Goal: Check status: Check status

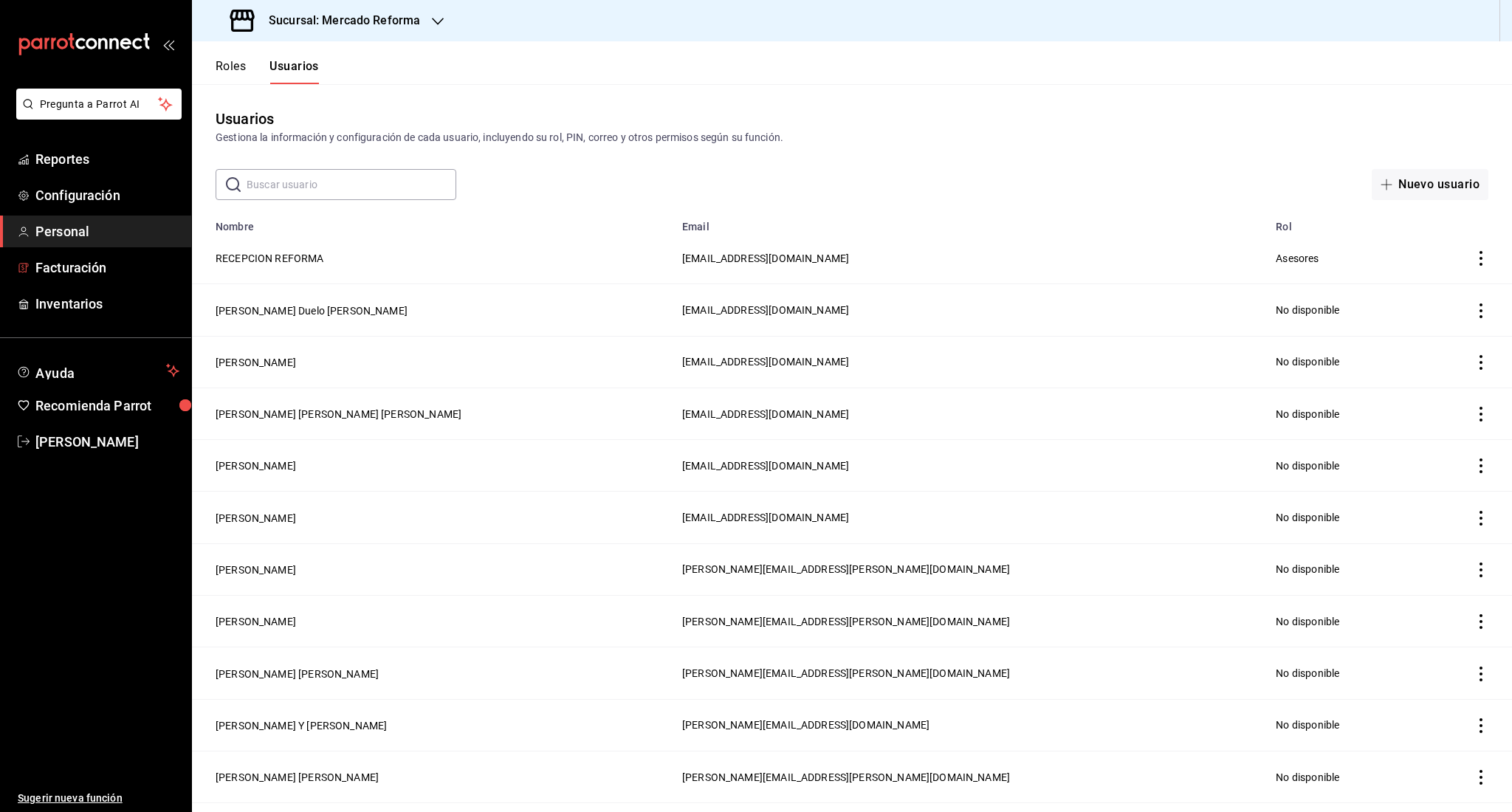
scroll to position [480, 0]
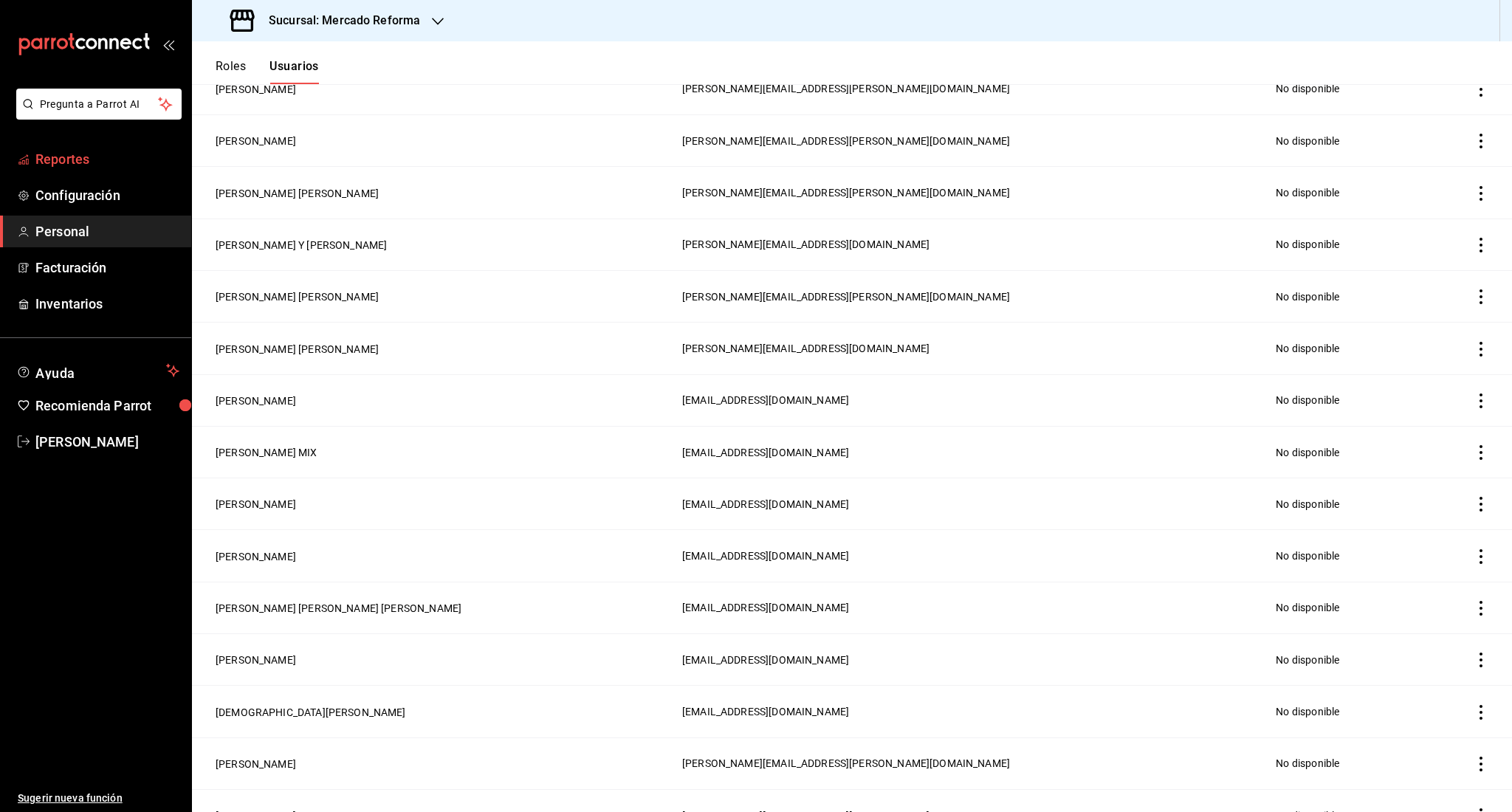
click at [55, 169] on link "Reportes" at bounding box center [96, 159] width 191 height 32
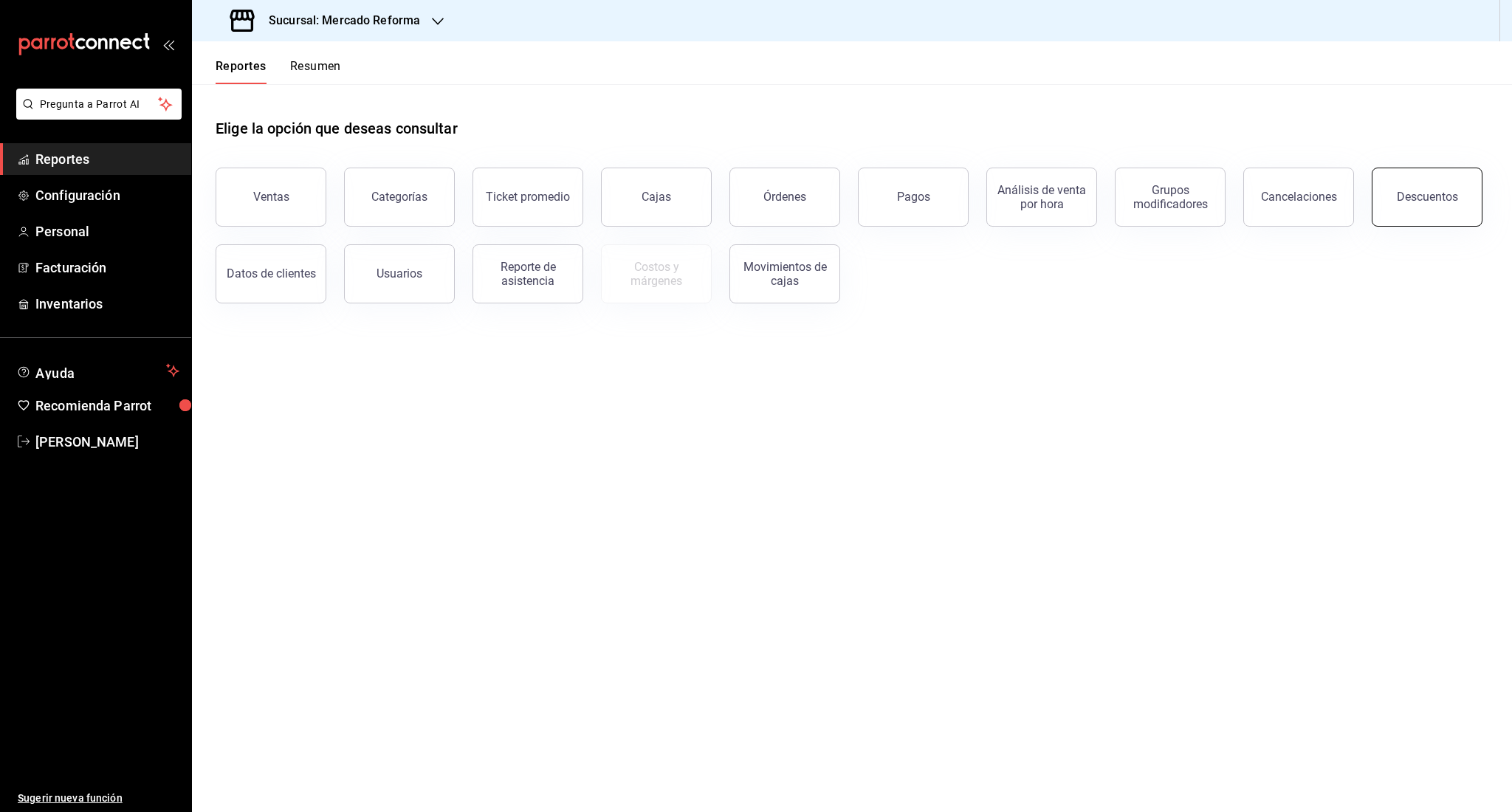
click at [1413, 215] on button "Descuentos" at bounding box center [1427, 197] width 111 height 59
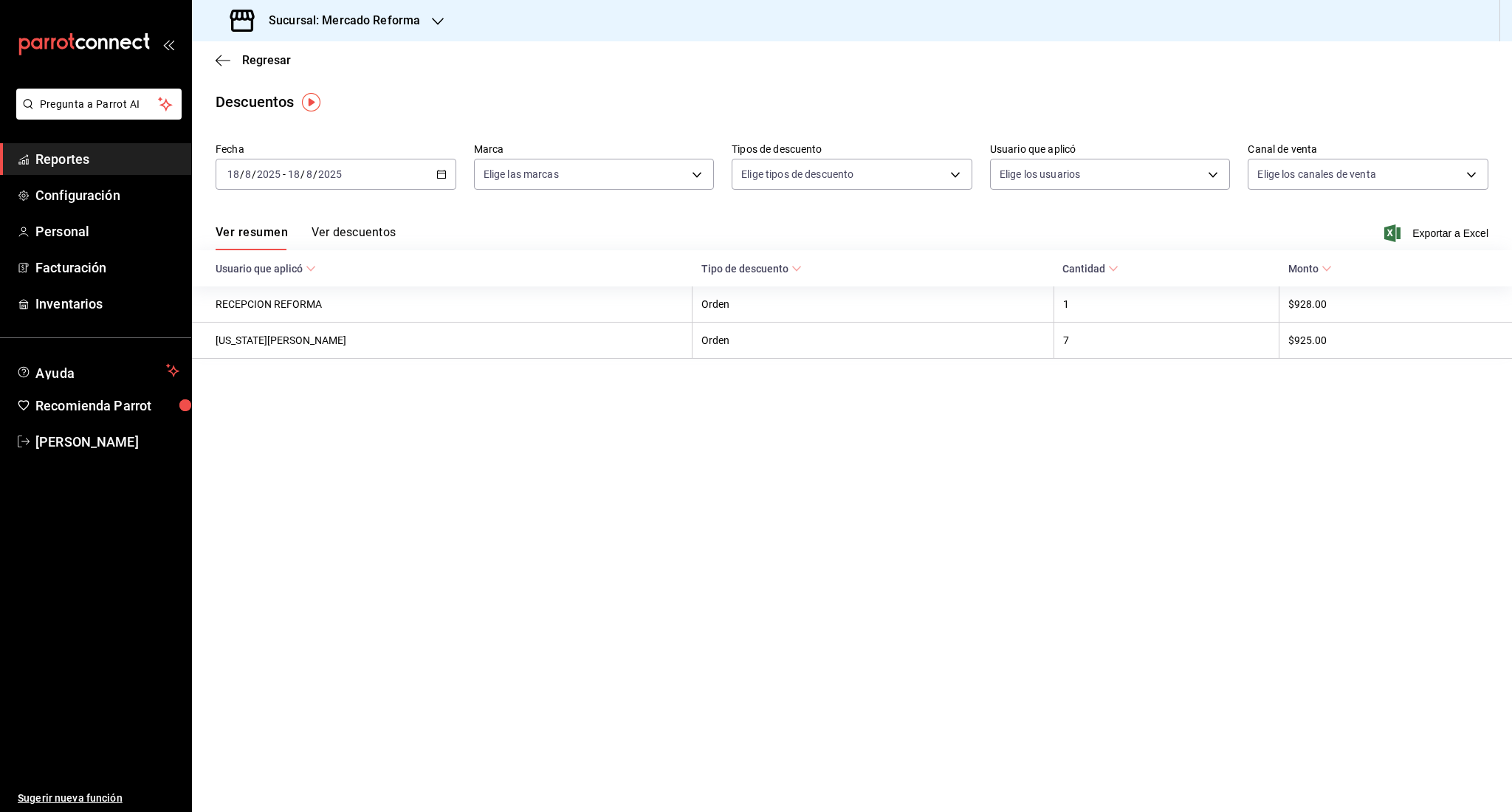
click at [374, 174] on div "[DATE] [DATE] - [DATE] [DATE]" at bounding box center [335, 174] width 241 height 31
click at [294, 382] on span "Rango de fechas" at bounding box center [285, 385] width 114 height 15
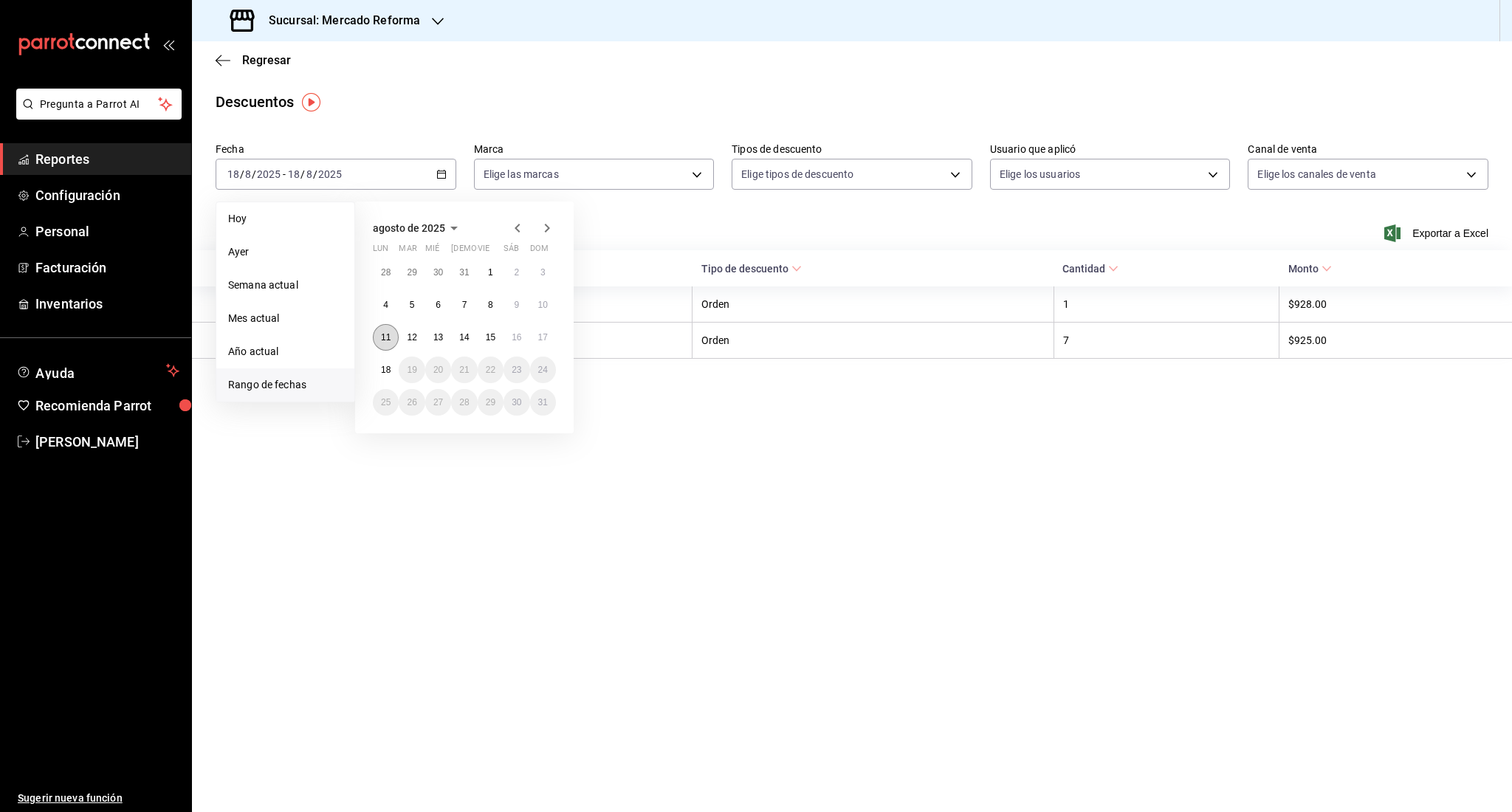
click at [386, 338] on abbr "11" at bounding box center [386, 337] width 10 height 10
click at [545, 332] on button "17" at bounding box center [542, 338] width 26 height 27
